Goal: Task Accomplishment & Management: Manage account settings

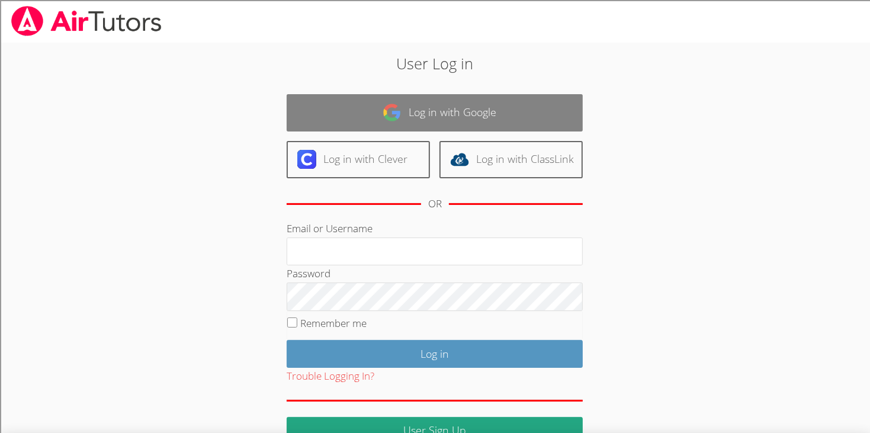
click at [359, 113] on link "Log in with Google" at bounding box center [434, 112] width 296 height 37
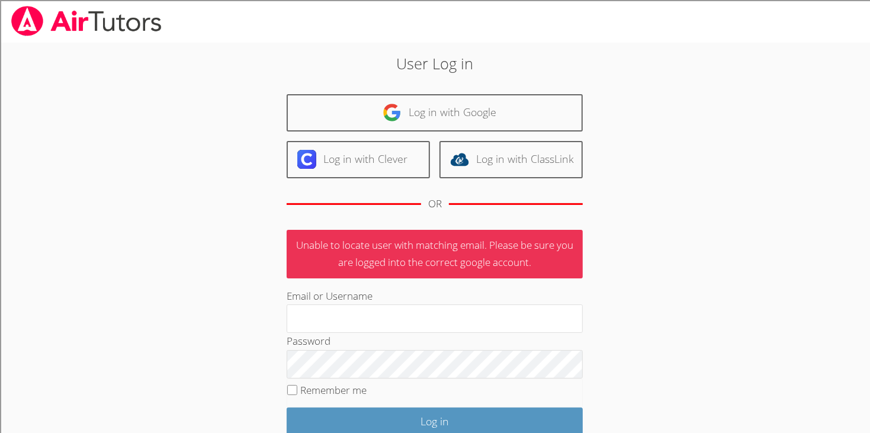
click at [476, 248] on p "Unable to locate user with matching email. Please be sure you are logged into t…" at bounding box center [434, 254] width 296 height 49
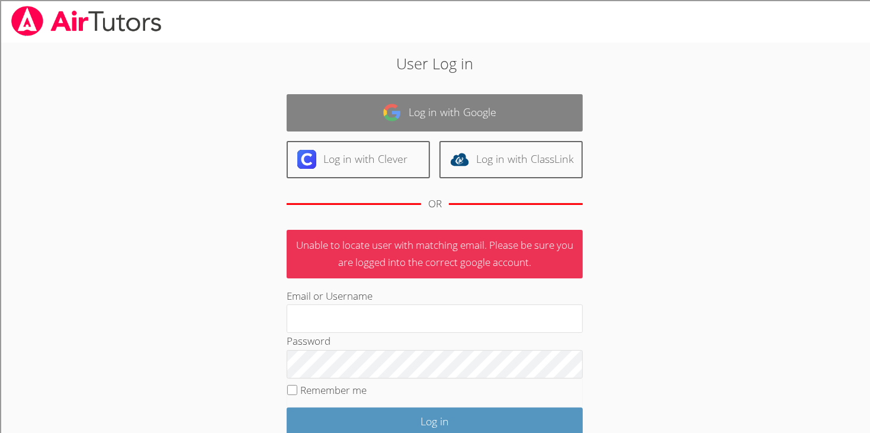
click at [477, 117] on link "Log in with Google" at bounding box center [434, 112] width 296 height 37
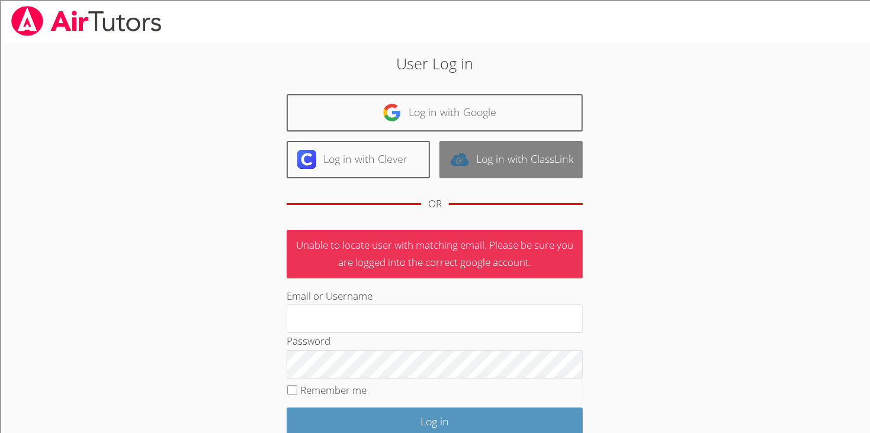
click at [531, 166] on link "Log in with ClassLink" at bounding box center [510, 159] width 143 height 37
